Goal: Transaction & Acquisition: Subscribe to service/newsletter

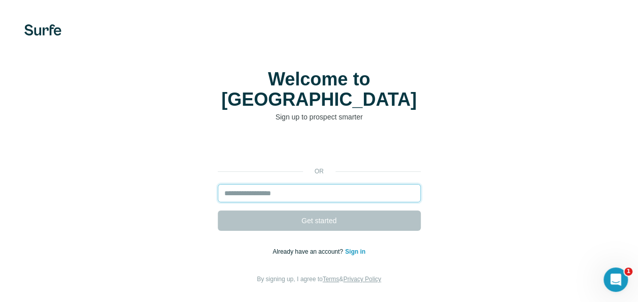
click at [262, 184] on input "email" at bounding box center [319, 193] width 203 height 18
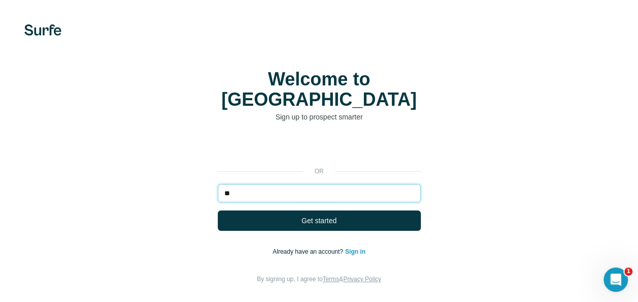
type input "*"
type input "**********"
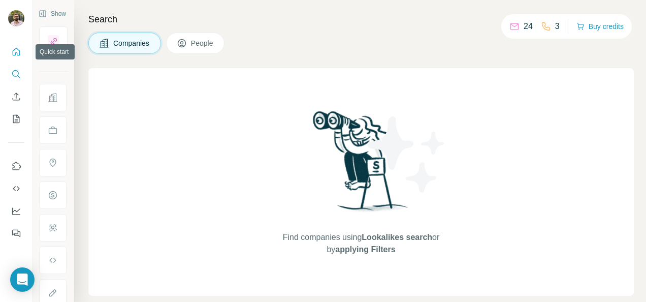
click at [12, 56] on icon "Quick start" at bounding box center [16, 52] width 10 height 10
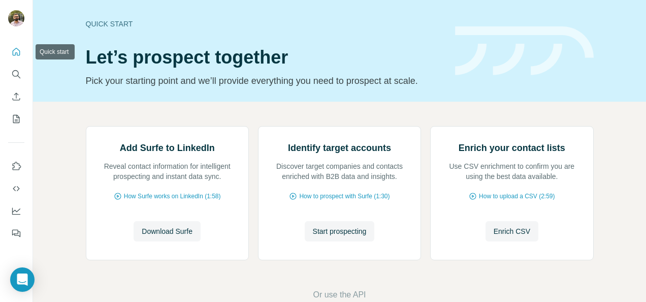
click at [16, 51] on icon "Quick start" at bounding box center [16, 52] width 10 height 10
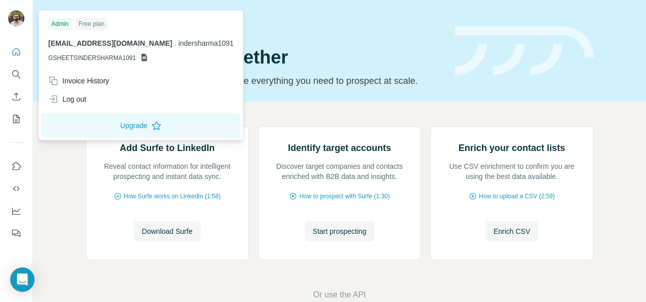
click at [19, 8] on div at bounding box center [17, 20] width 29 height 34
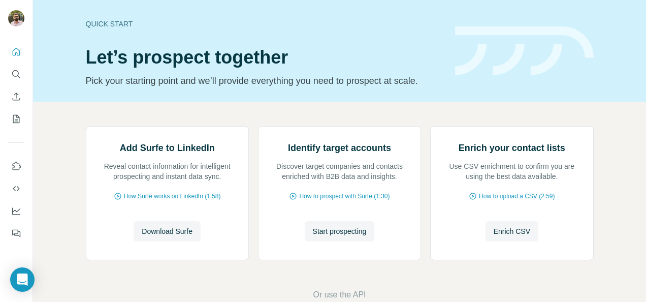
click at [11, 11] on img at bounding box center [16, 18] width 16 height 16
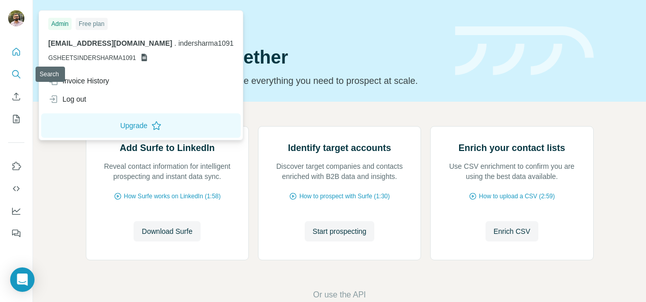
click at [17, 74] on icon "Search" at bounding box center [16, 74] width 10 height 10
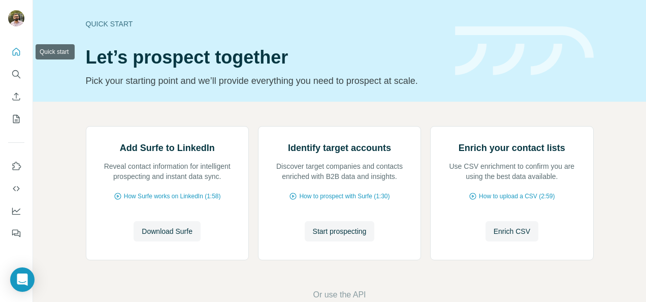
click at [18, 55] on icon "Quick start" at bounding box center [17, 52] width 8 height 8
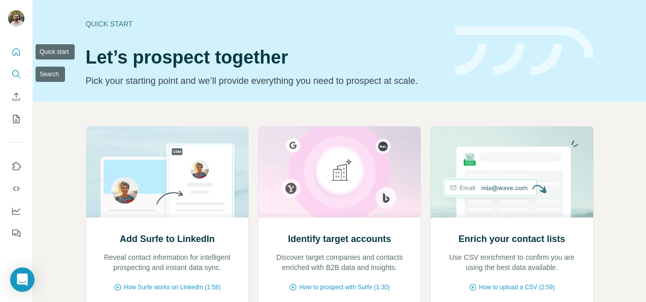
click at [17, 77] on icon "Search" at bounding box center [16, 74] width 10 height 10
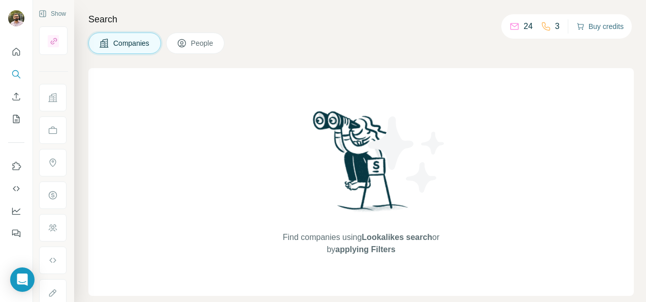
click at [608, 26] on button "Buy credits" at bounding box center [599, 26] width 47 height 14
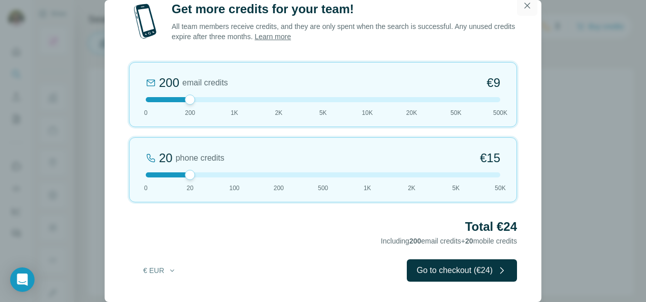
click at [526, 5] on icon "button" at bounding box center [527, 6] width 10 height 10
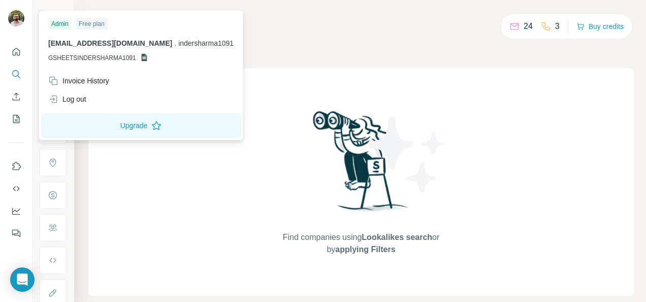
click at [17, 17] on img at bounding box center [16, 18] width 16 height 16
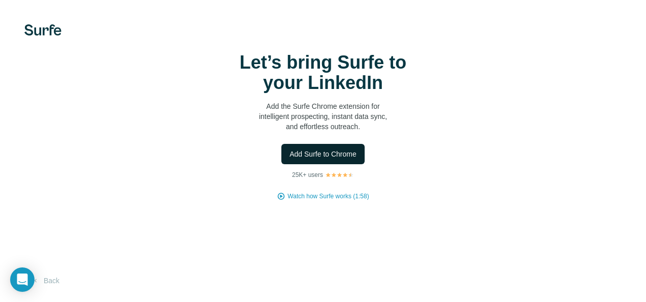
click at [307, 157] on span "Add Surfe to Chrome" at bounding box center [323, 154] width 67 height 10
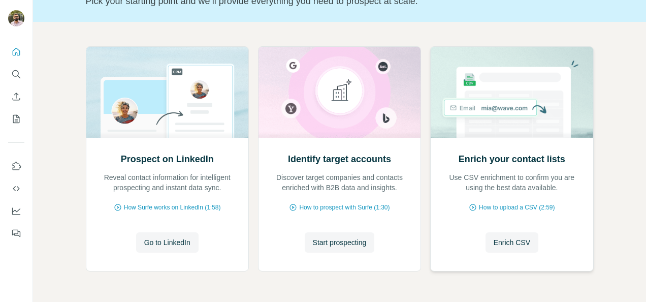
scroll to position [114, 0]
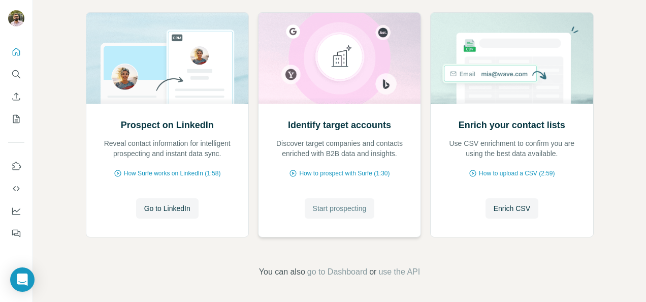
click at [343, 207] on span "Start prospecting" at bounding box center [340, 208] width 54 height 10
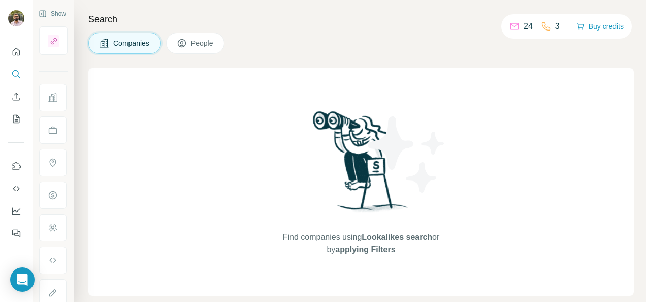
click at [143, 46] on span "Companies" at bounding box center [131, 43] width 37 height 10
click at [197, 46] on span "People" at bounding box center [202, 43] width 23 height 10
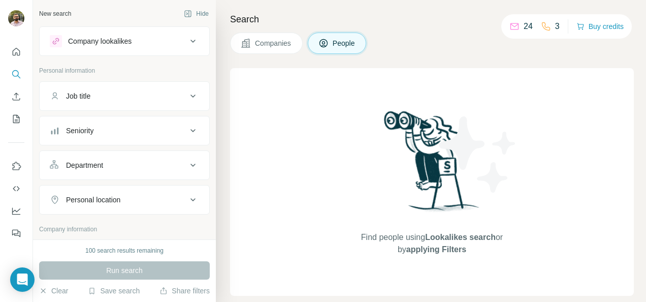
click at [250, 44] on button "Companies" at bounding box center [266, 43] width 73 height 21
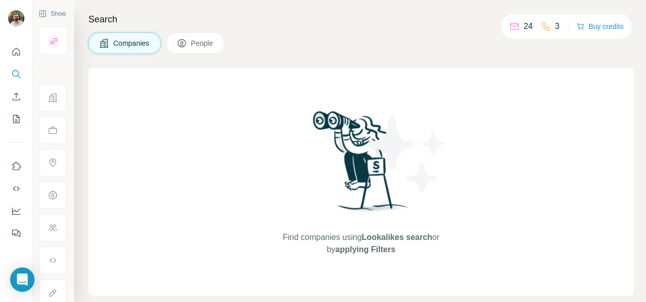
click at [129, 43] on span "Companies" at bounding box center [131, 43] width 37 height 10
click at [171, 44] on button "People" at bounding box center [195, 43] width 59 height 21
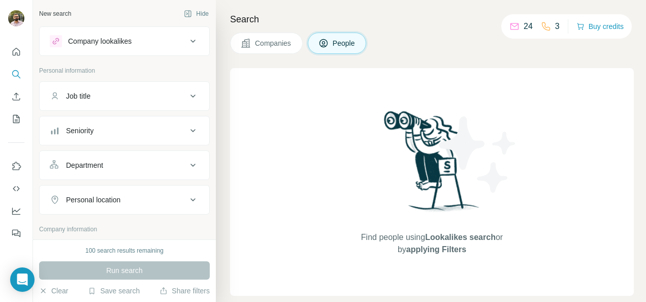
click at [146, 93] on div "Job title" at bounding box center [118, 96] width 137 height 10
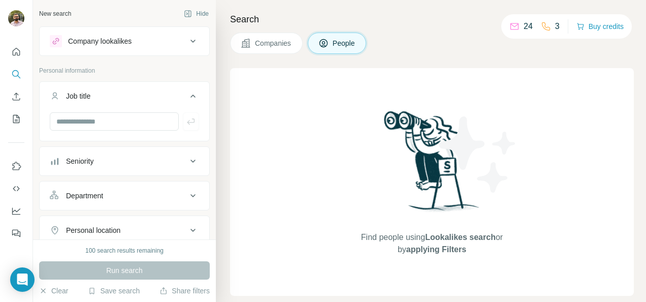
click at [174, 37] on div "Company lookalikes" at bounding box center [118, 41] width 137 height 12
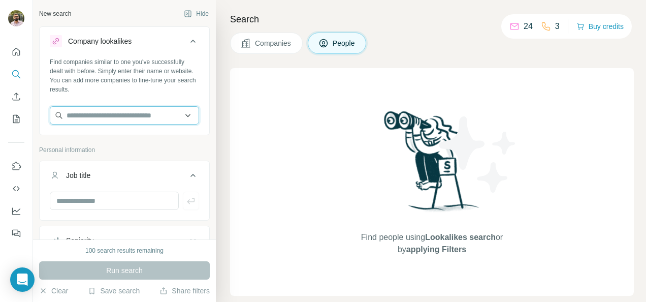
click at [140, 123] on input "text" at bounding box center [124, 115] width 149 height 18
click at [164, 120] on input "text" at bounding box center [124, 115] width 149 height 18
click at [180, 113] on input "text" at bounding box center [124, 115] width 149 height 18
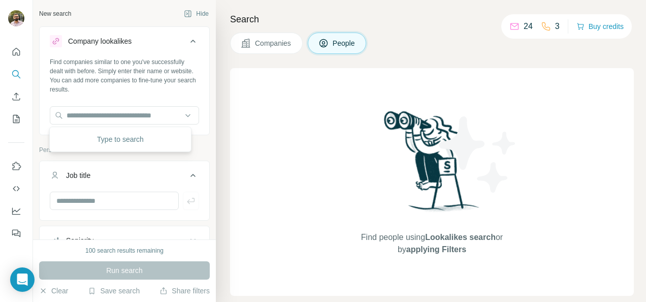
click at [261, 45] on span "Companies" at bounding box center [273, 43] width 37 height 10
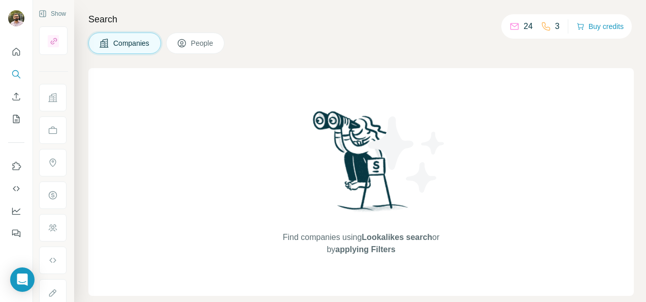
click at [111, 47] on button "Companies" at bounding box center [124, 43] width 73 height 21
